Goal: Information Seeking & Learning: Find specific page/section

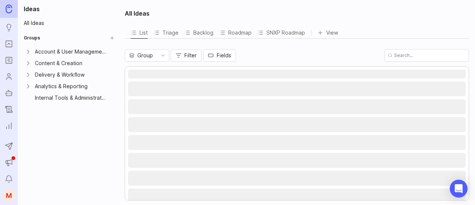
click at [10, 58] on icon "Roadmaps" at bounding box center [9, 60] width 8 height 9
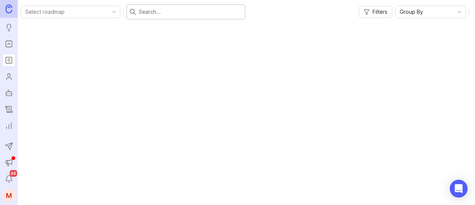
click at [188, 14] on input "text" at bounding box center [190, 12] width 103 height 8
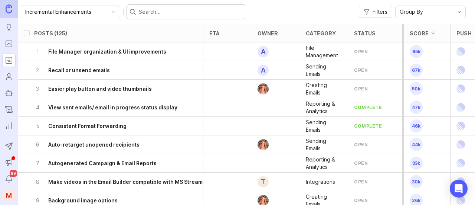
click at [188, 14] on input "text" at bounding box center [190, 12] width 103 height 8
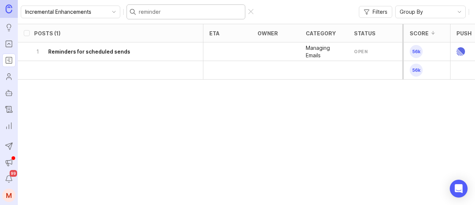
type input "reminder"
click at [12, 41] on rect "Portal" at bounding box center [9, 44] width 6 height 6
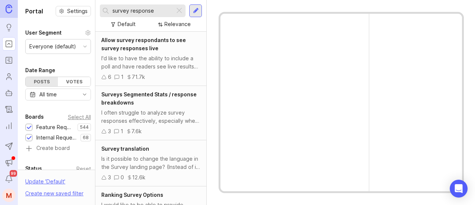
click at [152, 10] on input "survey response" at bounding box center [142, 11] width 59 height 8
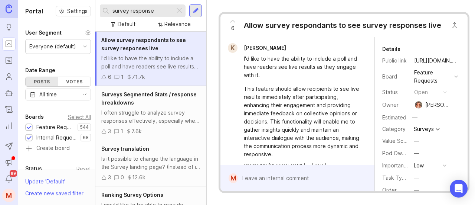
drag, startPoint x: 160, startPoint y: 10, endPoint x: 94, endPoint y: 13, distance: 67.0
click at [94, 13] on div "Portal Settings User Segment Everyone (default) Date Range Posts Votes All time…" at bounding box center [247, 102] width 458 height 205
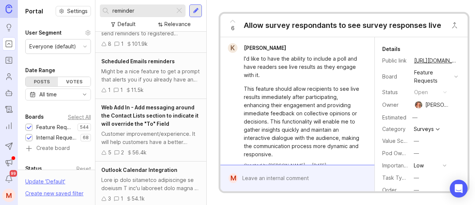
scroll to position [132, 0]
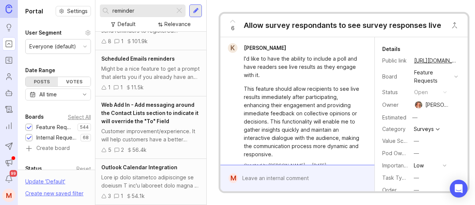
drag, startPoint x: 143, startPoint y: 10, endPoint x: 110, endPoint y: 12, distance: 33.5
click at [111, 12] on div "reminder" at bounding box center [137, 10] width 75 height 13
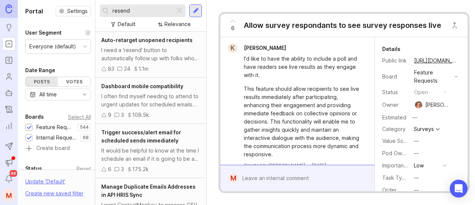
drag, startPoint x: 130, startPoint y: 9, endPoint x: 99, endPoint y: 12, distance: 31.7
click at [99, 12] on div "resend Default Relevance" at bounding box center [150, 16] width 111 height 32
type input "click"
